Goal: Task Accomplishment & Management: Manage account settings

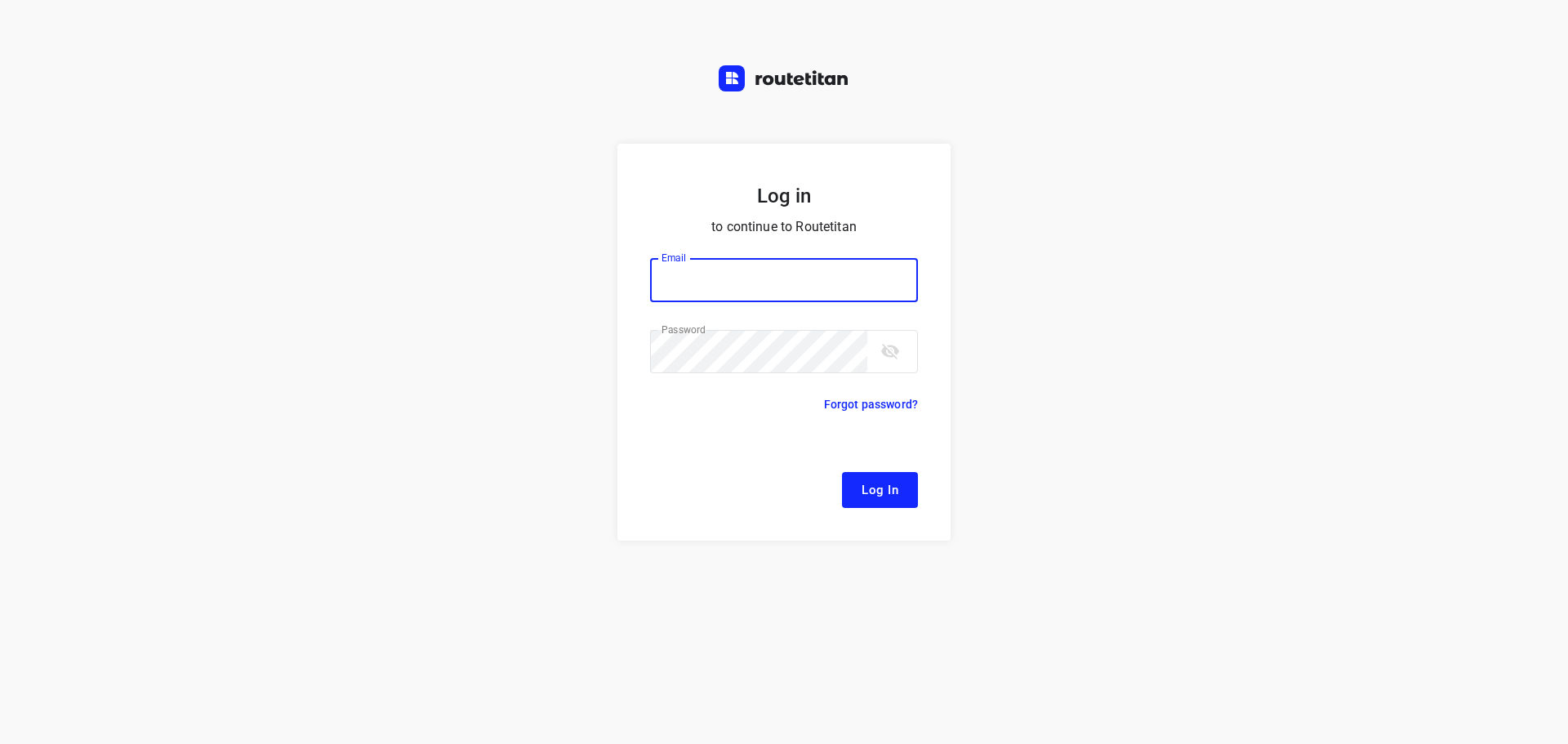
type input "[EMAIL_ADDRESS][DOMAIN_NAME]"
drag, startPoint x: 887, startPoint y: 497, endPoint x: 555, endPoint y: 485, distance: 332.2
click at [887, 497] on span "Log In" at bounding box center [880, 490] width 37 height 21
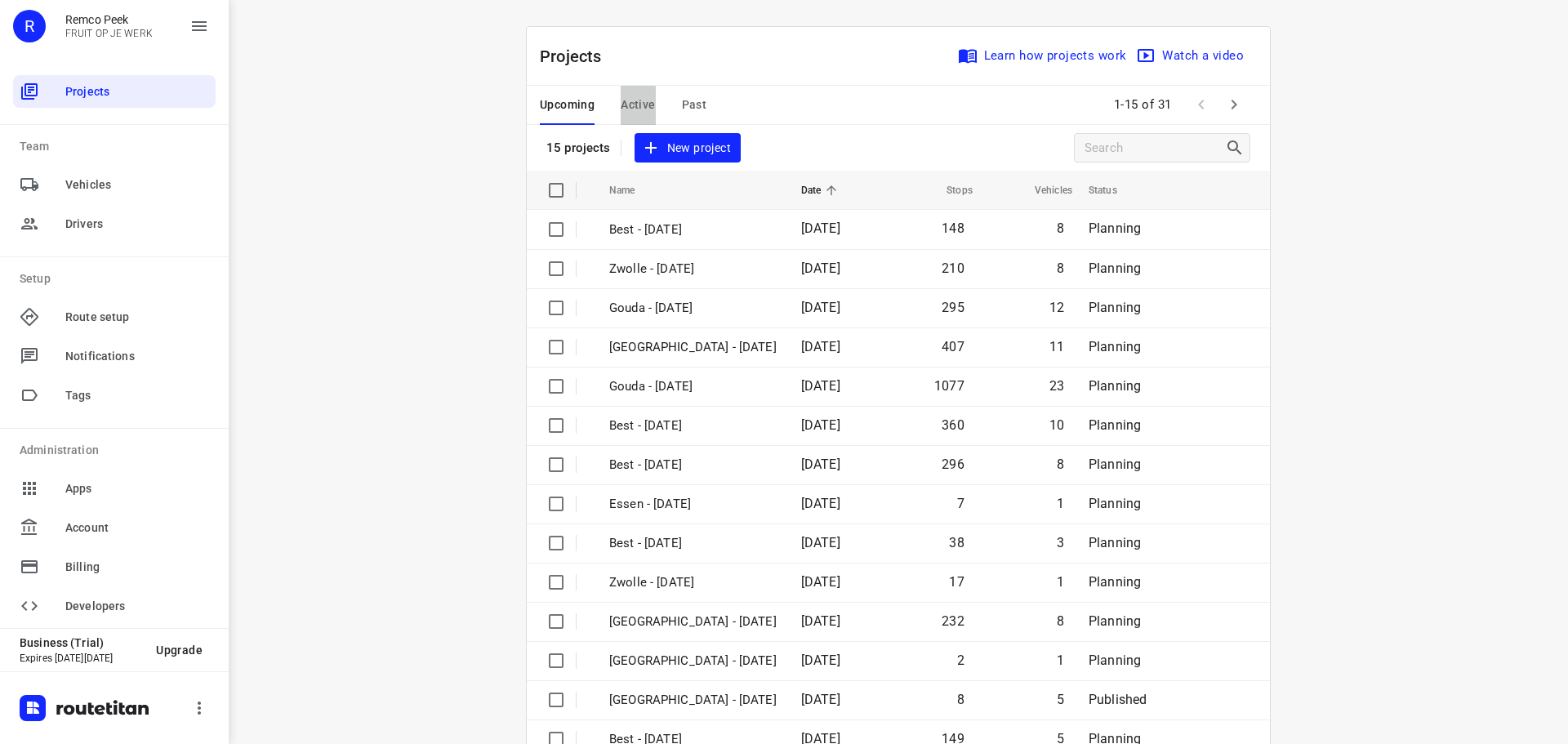
click at [632, 97] on span "Active" at bounding box center [638, 105] width 34 height 21
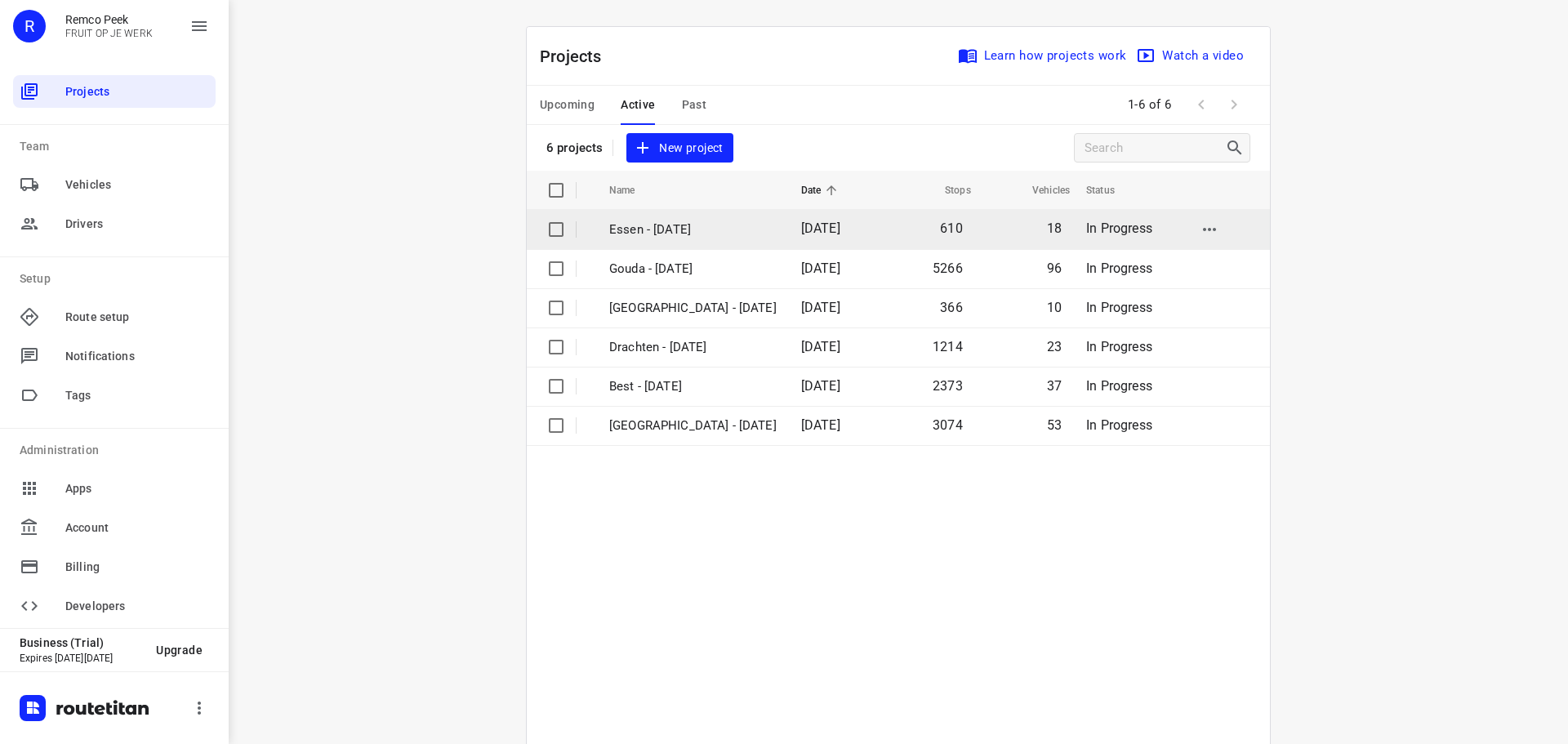
click at [664, 231] on p "Essen - [DATE]" at bounding box center [693, 230] width 167 height 19
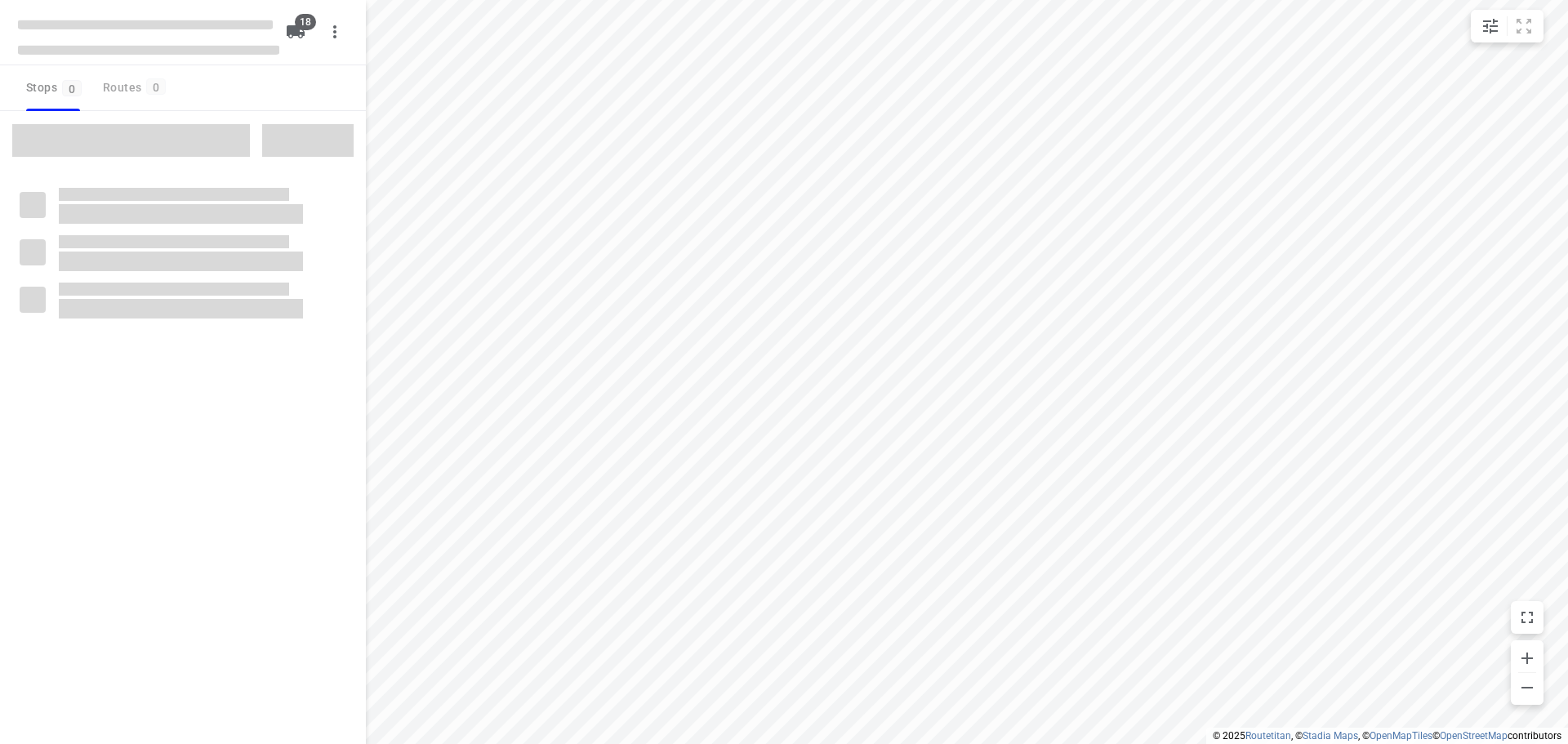
checkbox input "true"
